Goal: Navigation & Orientation: Go to known website

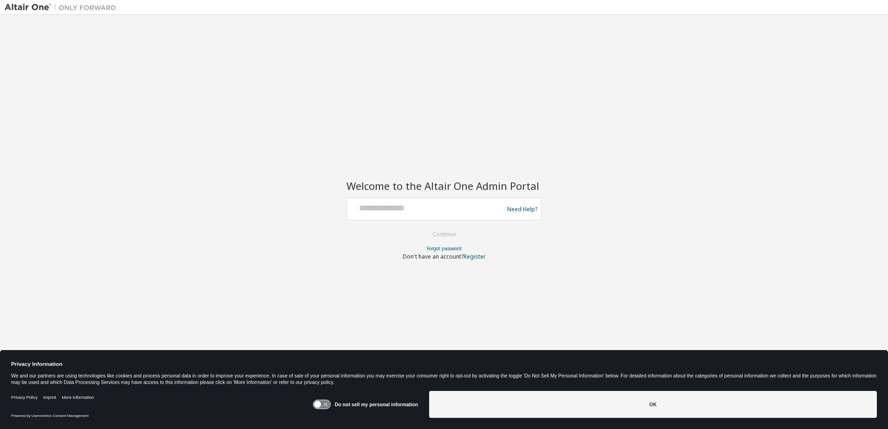
click at [26, 6] on img at bounding box center [63, 7] width 116 height 9
click at [13, 6] on img at bounding box center [63, 7] width 116 height 9
click at [88, 4] on img at bounding box center [63, 7] width 116 height 9
click at [32, 9] on img at bounding box center [63, 7] width 116 height 9
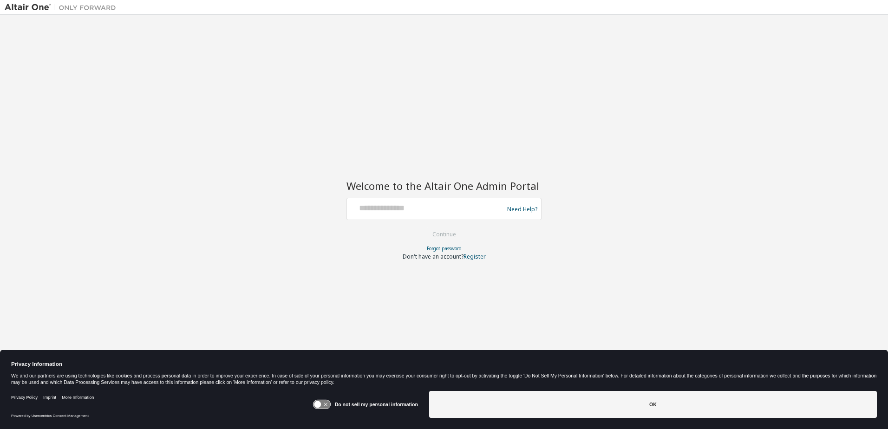
click at [32, 9] on img at bounding box center [63, 7] width 116 height 9
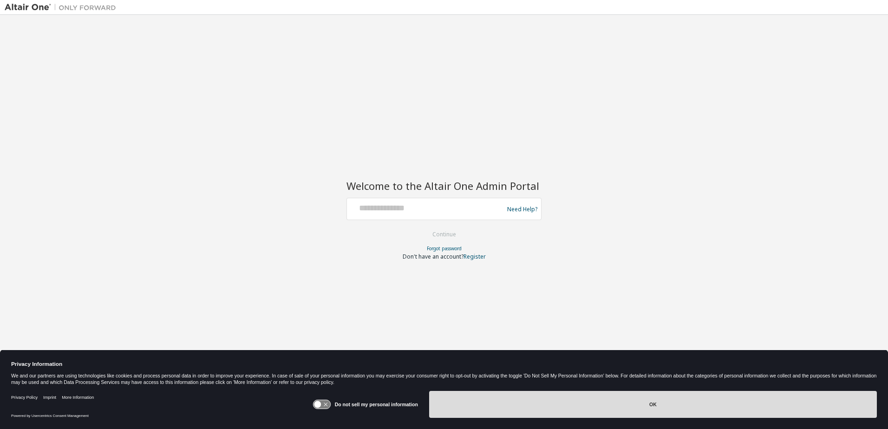
click at [676, 398] on button "OK" at bounding box center [653, 404] width 448 height 27
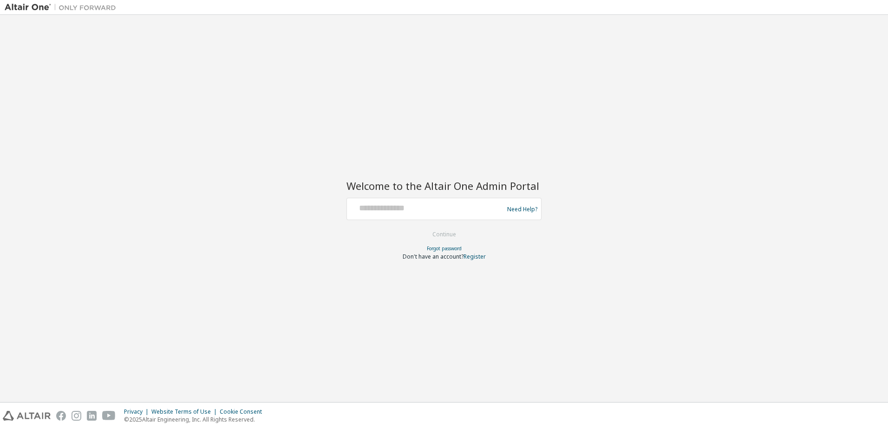
click at [22, 9] on img at bounding box center [63, 7] width 116 height 9
click at [22, 6] on img at bounding box center [63, 7] width 116 height 9
click at [76, 6] on img at bounding box center [63, 7] width 116 height 9
click at [30, 416] on img at bounding box center [27, 416] width 48 height 10
